Goal: Information Seeking & Learning: Learn about a topic

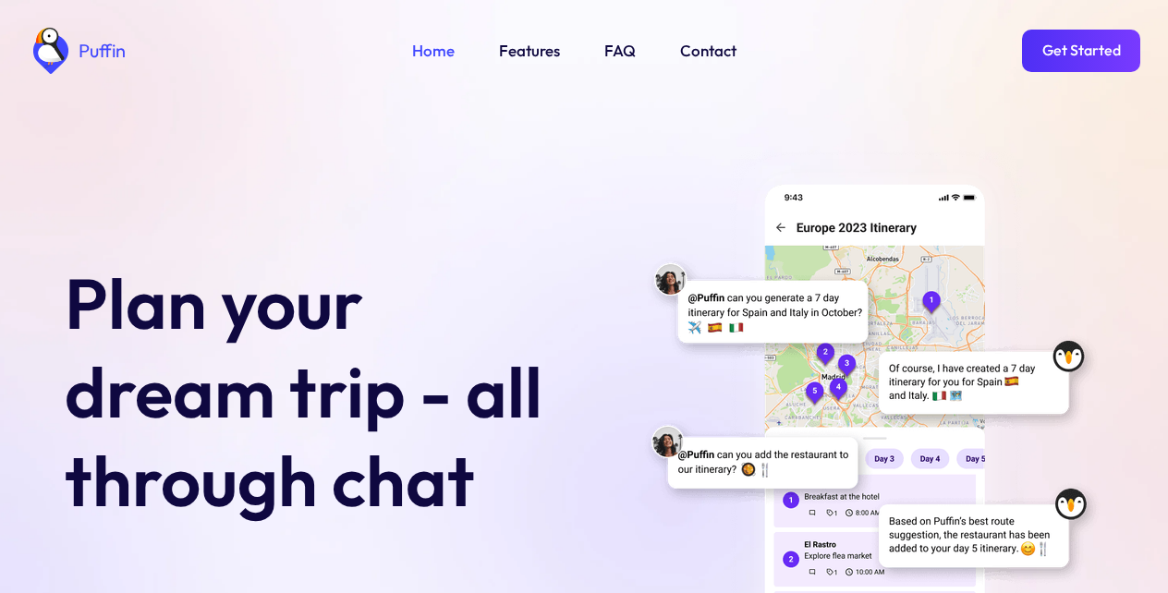
click at [1079, 47] on link "Get Started" at bounding box center [1081, 51] width 118 height 43
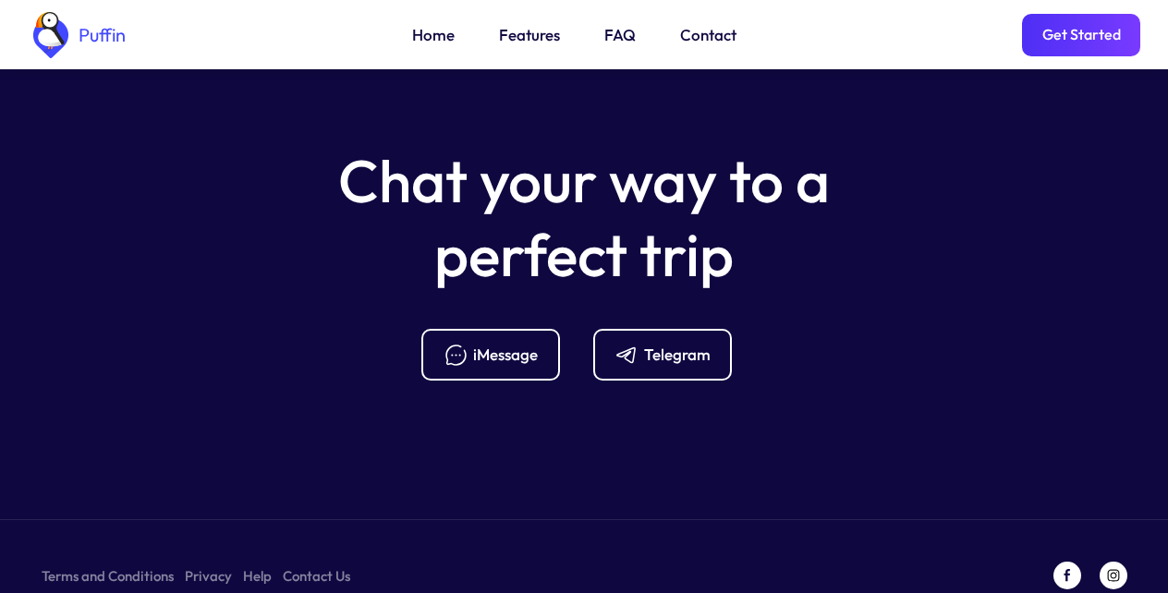
scroll to position [7324, 0]
click at [656, 344] on div "Telegram" at bounding box center [677, 354] width 67 height 20
click at [616, 34] on link "FAQ" at bounding box center [619, 35] width 31 height 24
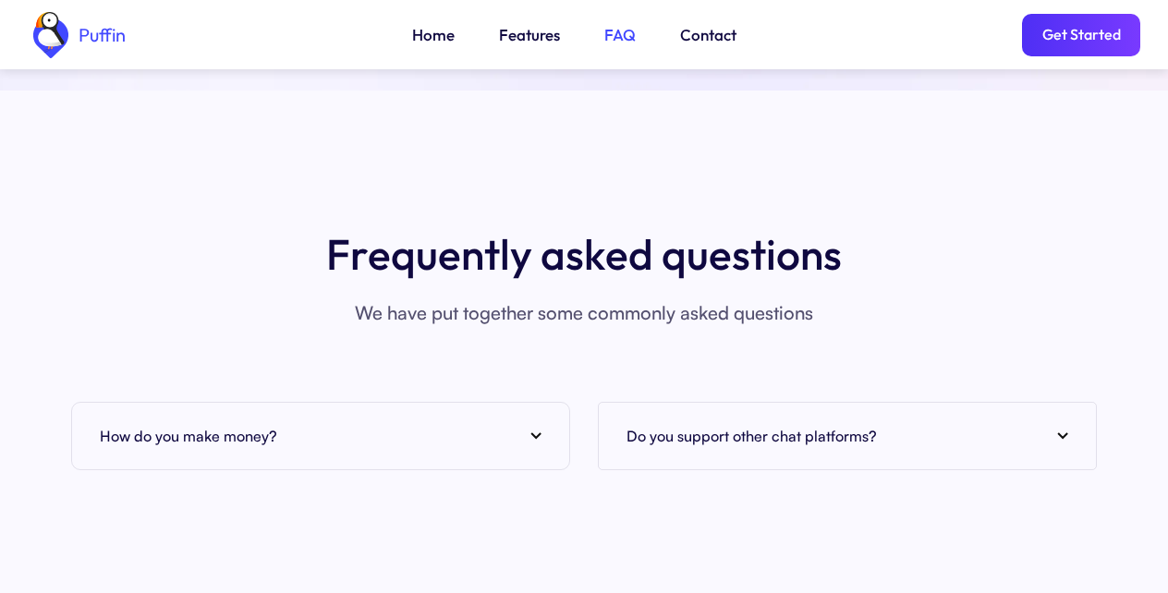
scroll to position [6741, 0]
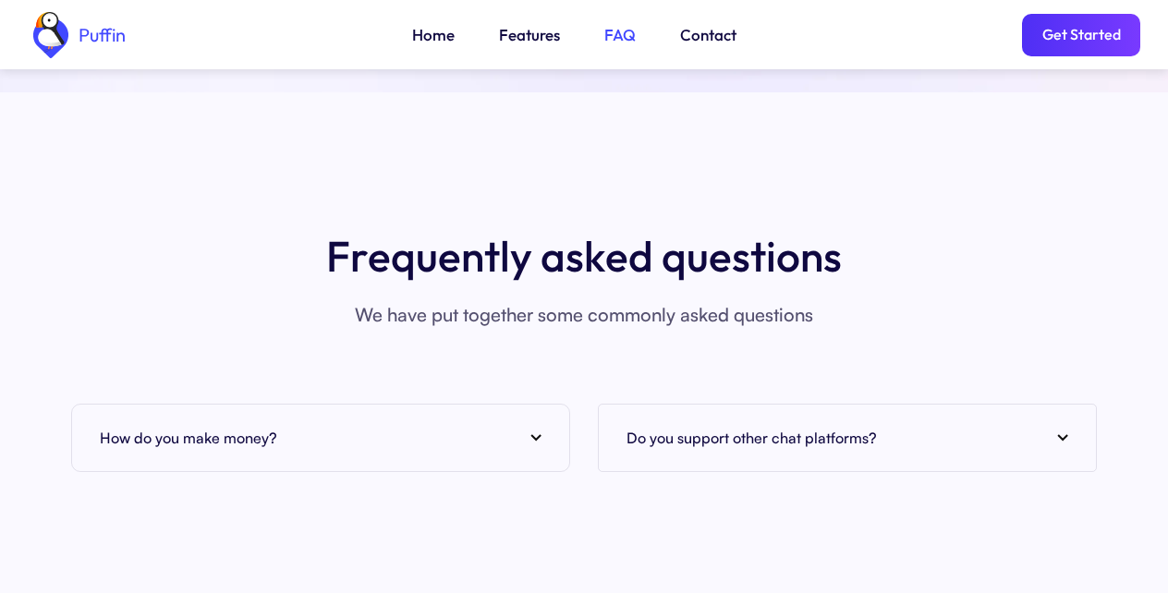
click at [320, 424] on div "How do you make money?" at bounding box center [321, 438] width 442 height 28
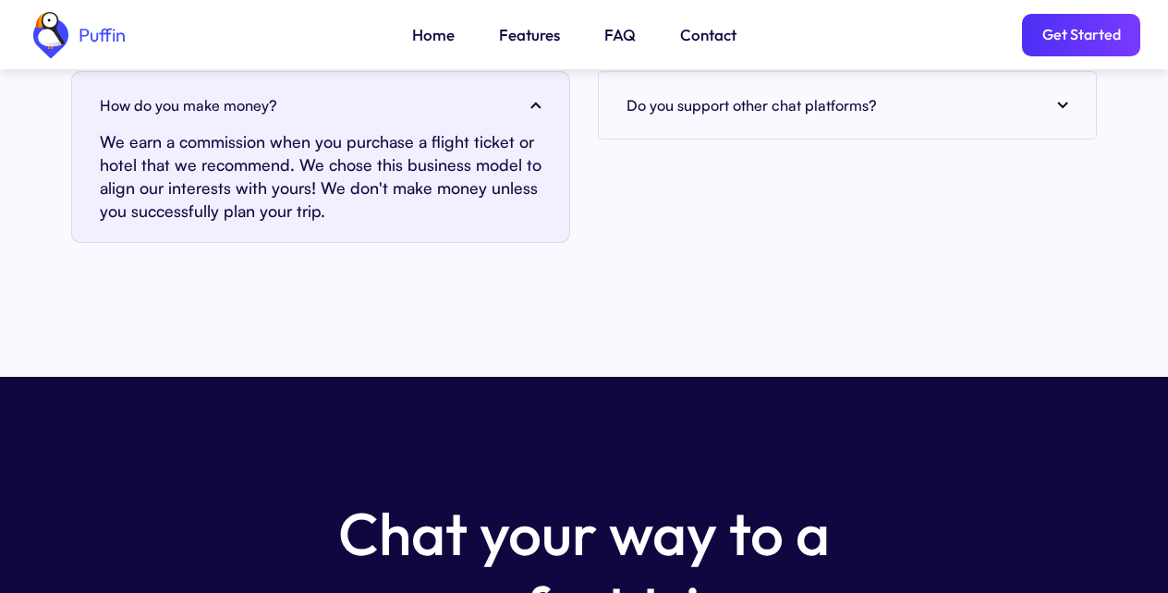
scroll to position [7407, 0]
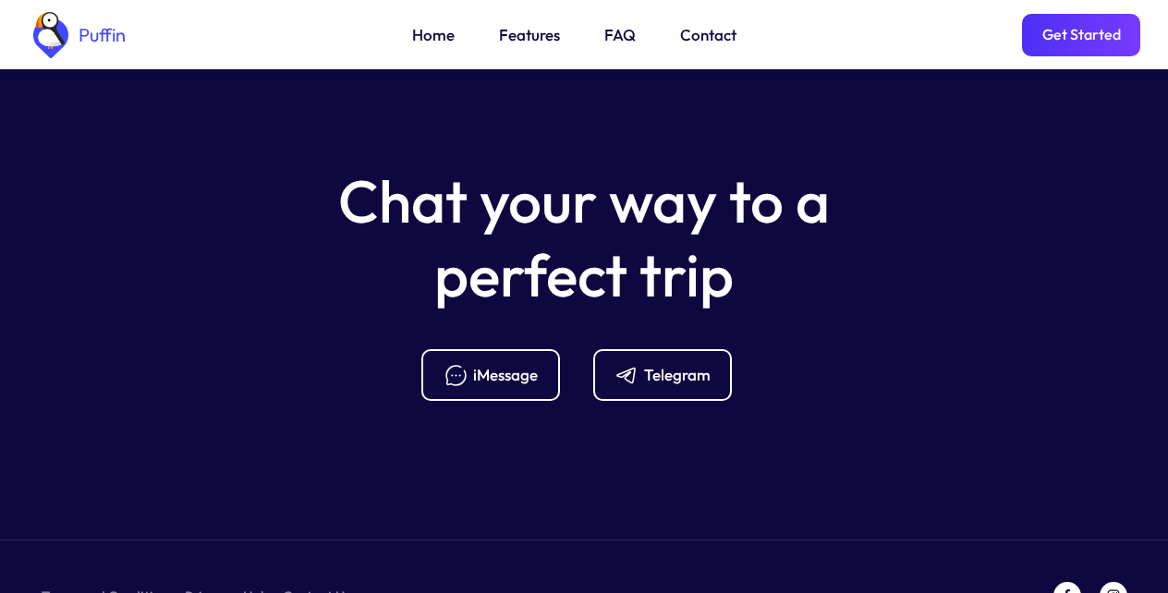
click at [526, 34] on link "Features" at bounding box center [529, 35] width 61 height 24
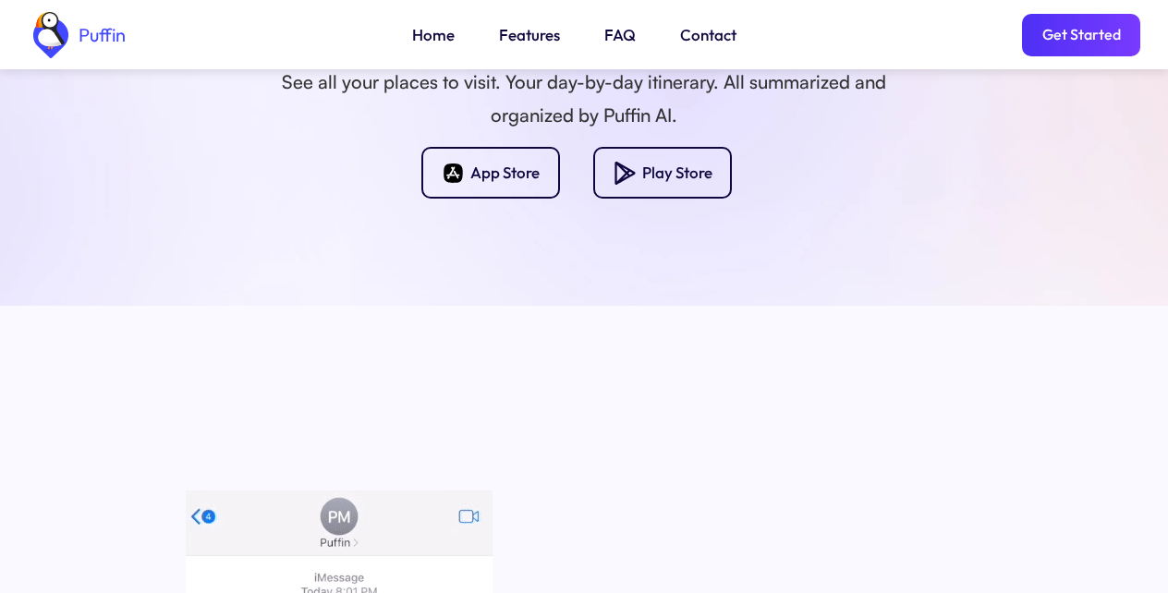
scroll to position [1964, 0]
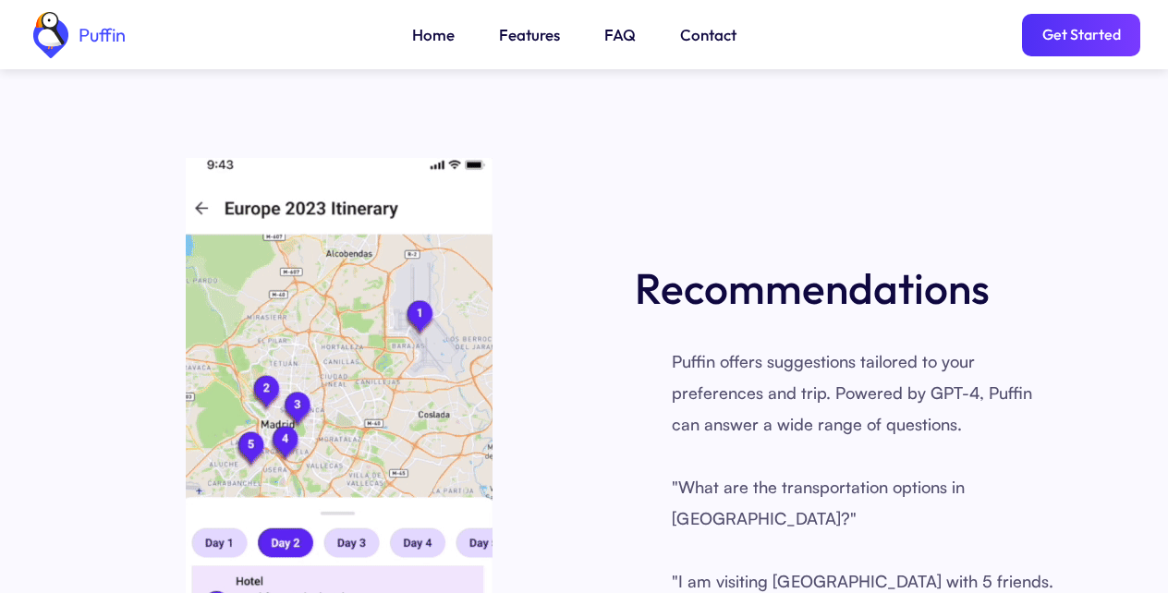
click at [1079, 47] on link "Get Started" at bounding box center [1081, 35] width 118 height 43
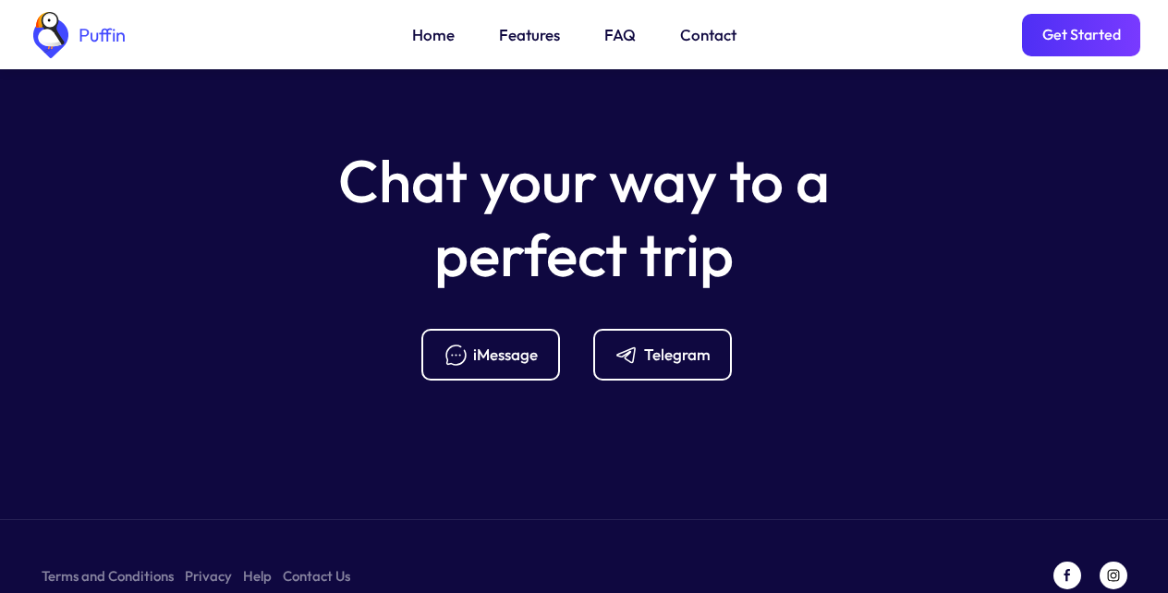
scroll to position [7428, 0]
click at [656, 344] on div "Telegram" at bounding box center [677, 354] width 67 height 20
